Goal: Information Seeking & Learning: Find specific fact

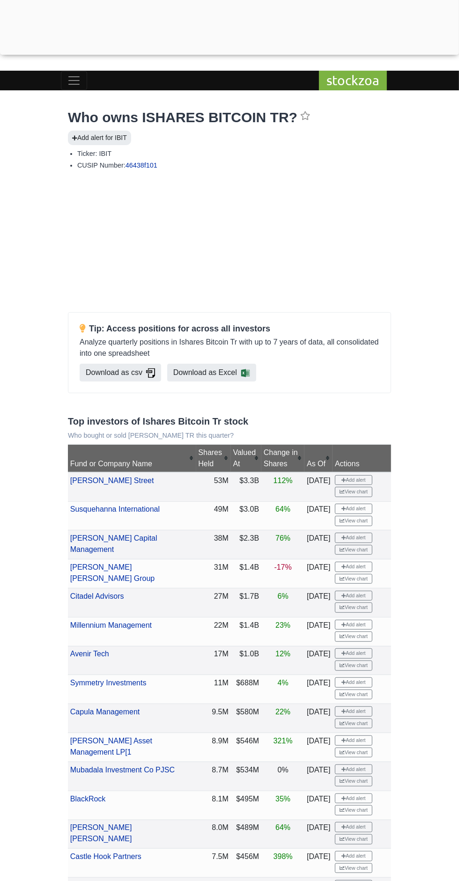
click at [304, 740] on td "[DATE]" at bounding box center [318, 747] width 28 height 29
click at [78, 74] on span "Toggle navigation" at bounding box center [74, 80] width 14 height 14
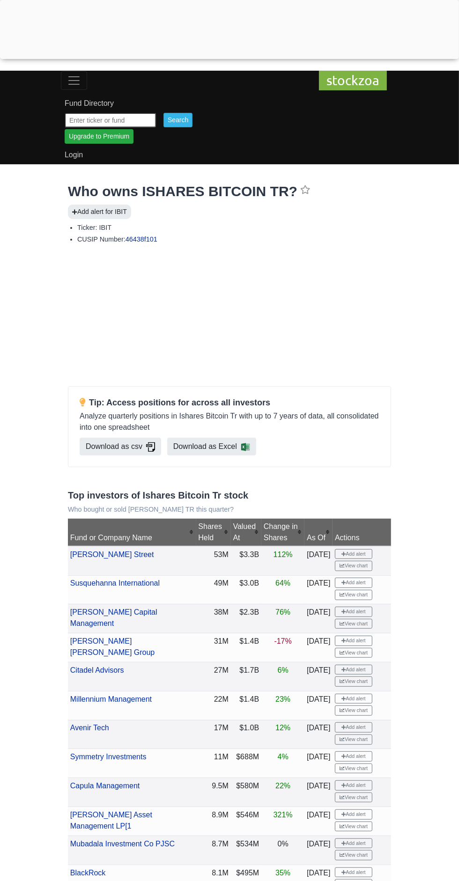
click at [146, 120] on input "text" at bounding box center [110, 120] width 91 height 15
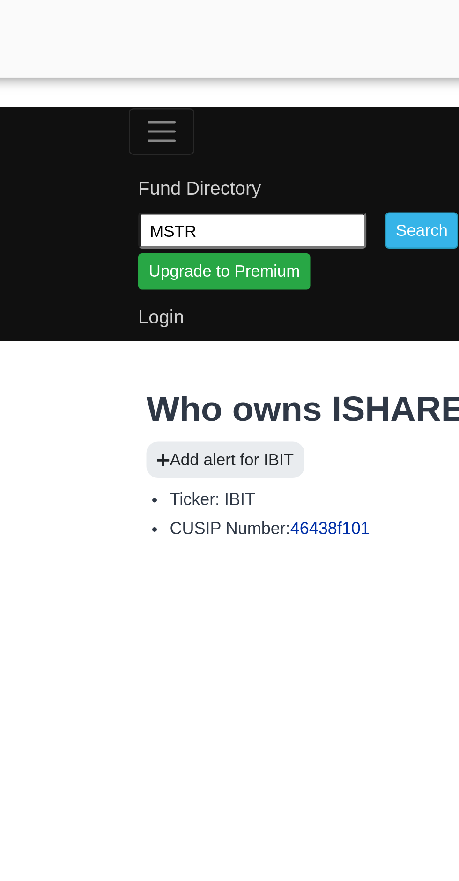
type input "MSTR"
click at [184, 120] on input "Search" at bounding box center [177, 120] width 29 height 15
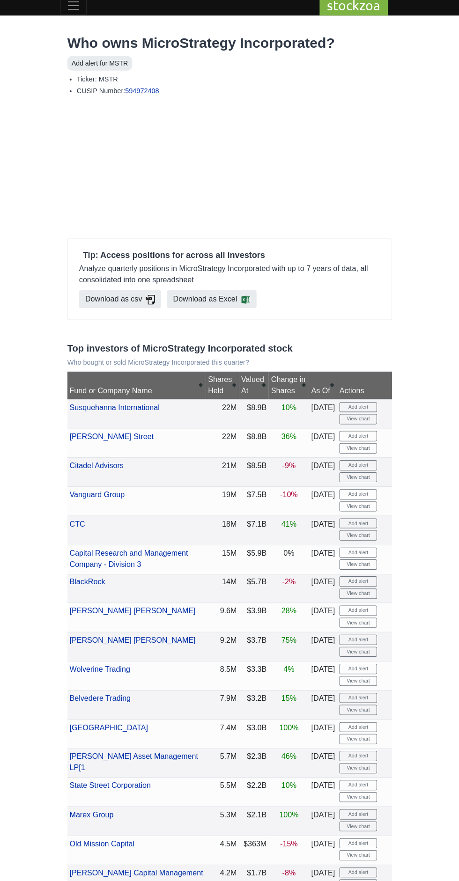
scroll to position [1, 0]
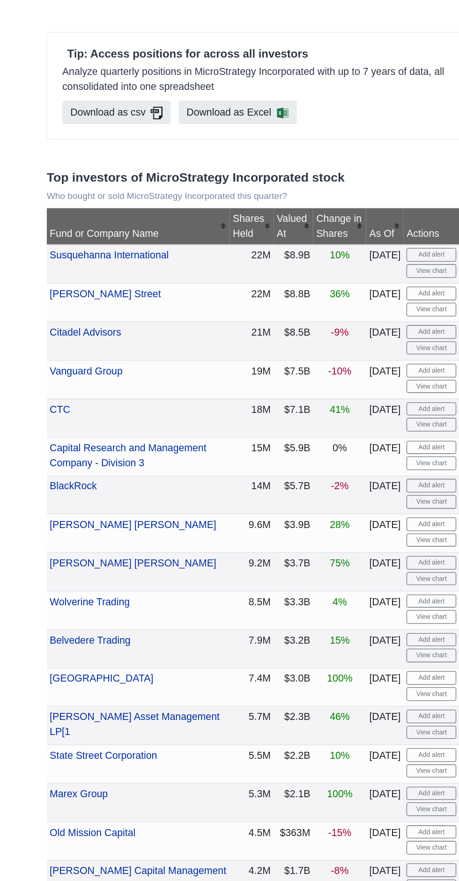
scroll to position [10, 0]
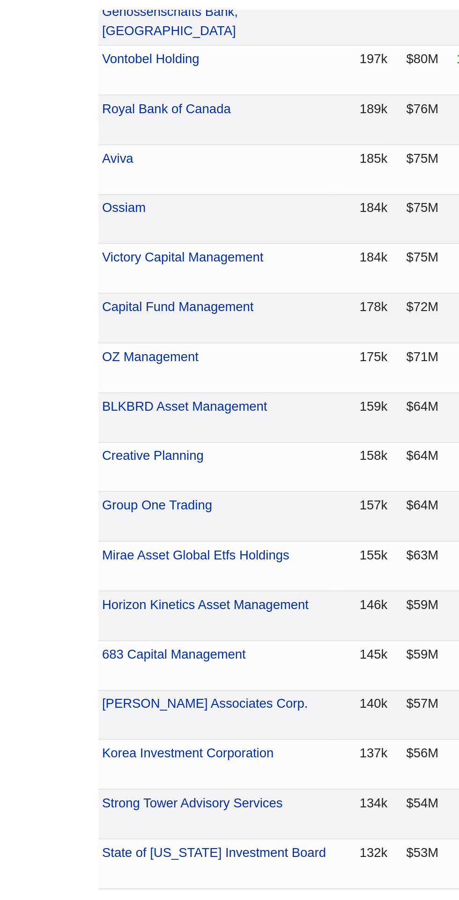
scroll to position [2633, 0]
